Goal: Find specific page/section

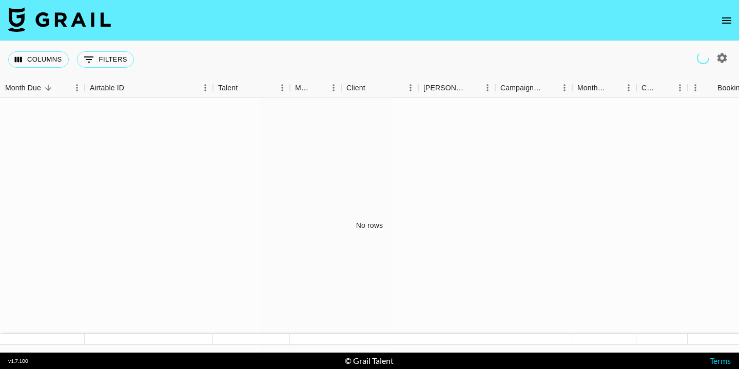
click at [731, 23] on icon "open drawer" at bounding box center [727, 20] width 12 height 12
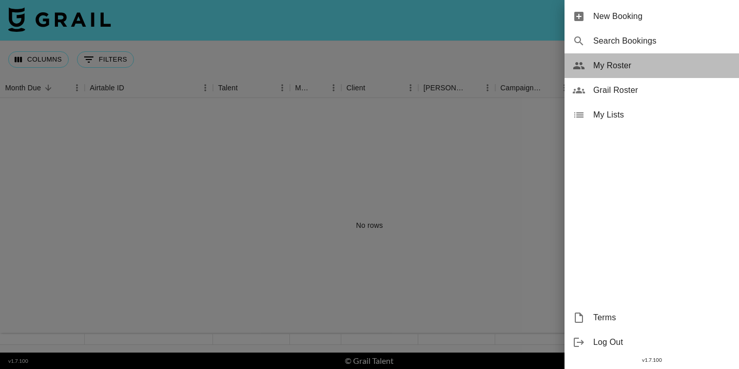
click at [596, 68] on span "My Roster" at bounding box center [662, 66] width 138 height 12
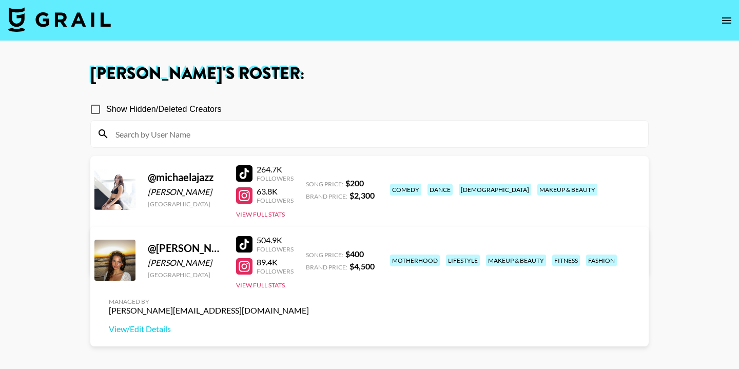
click at [729, 18] on icon "open drawer" at bounding box center [727, 20] width 12 height 12
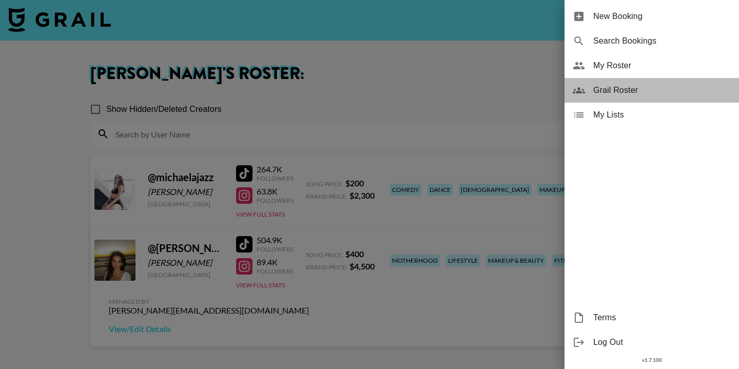
click at [624, 93] on span "Grail Roster" at bounding box center [662, 90] width 138 height 12
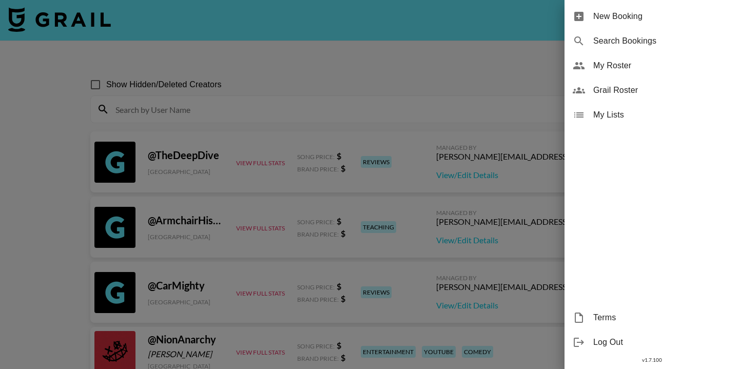
click at [211, 71] on div at bounding box center [369, 184] width 739 height 369
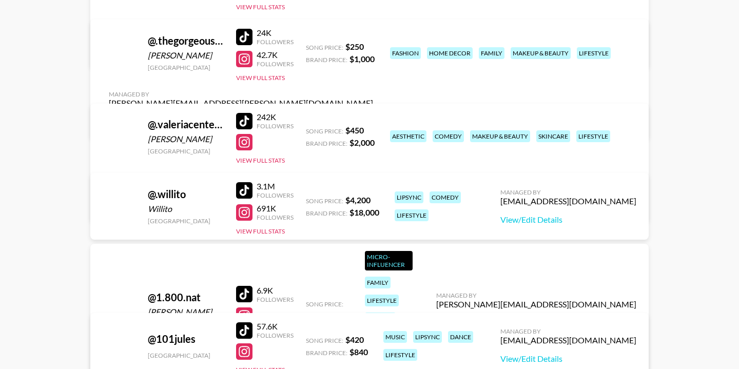
scroll to position [3022, 0]
